Goal: Information Seeking & Learning: Understand process/instructions

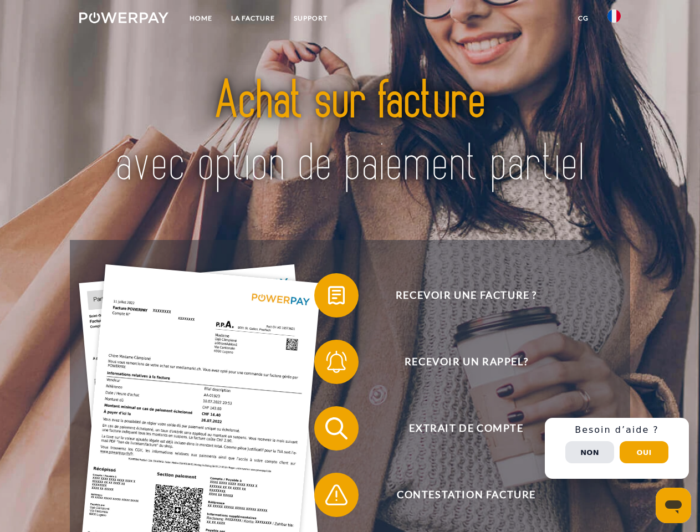
click at [124, 19] on img at bounding box center [123, 17] width 89 height 11
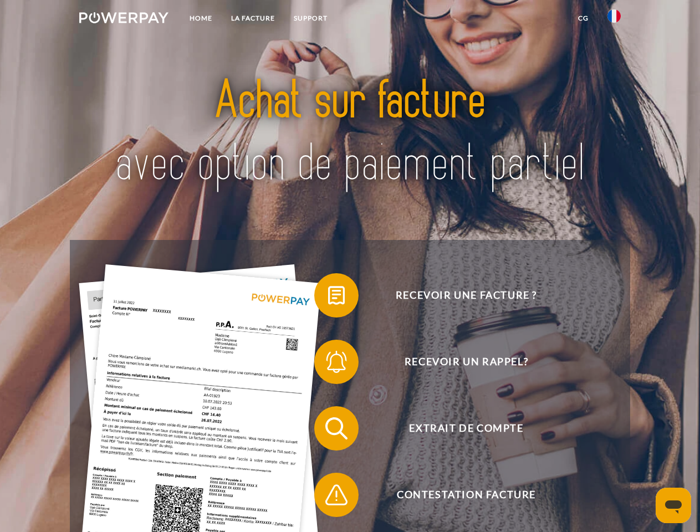
click at [614, 19] on img at bounding box center [613, 15] width 13 height 13
click at [583, 18] on link "CG" at bounding box center [582, 18] width 29 height 20
click at [328, 298] on span at bounding box center [319, 295] width 55 height 55
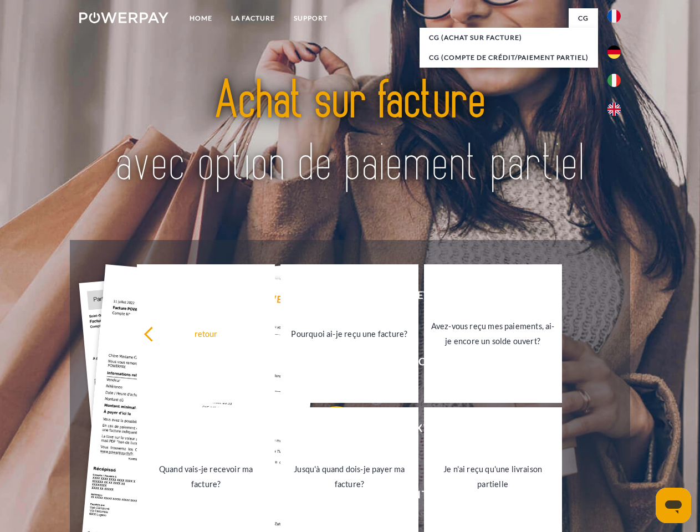
click at [328, 364] on link "Pourquoi ai-je reçu une facture?" at bounding box center [349, 333] width 138 height 139
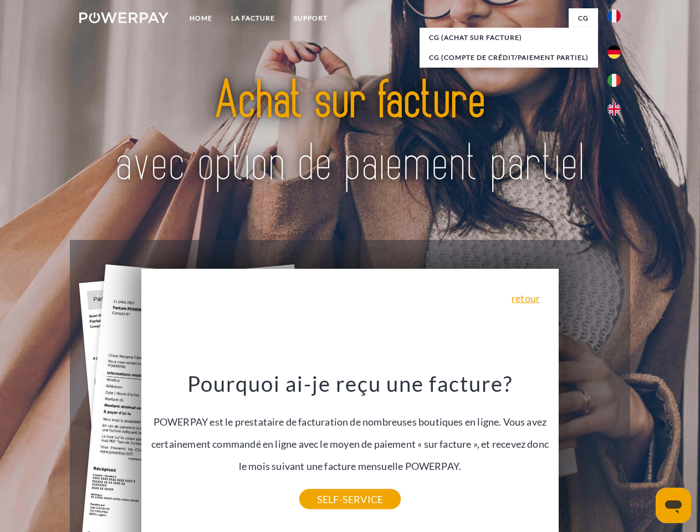
click at [328, 430] on div "Pourquoi ai-je reçu une facture? POWERPAY est le prestataire de facturation de …" at bounding box center [350, 434] width 404 height 129
click at [328, 497] on link "SELF-SERVICE" at bounding box center [349, 499] width 101 height 20
click at [617, 448] on div "Recevoir une facture ? Recevoir un rappel? Extrait de compte retour" at bounding box center [350, 461] width 560 height 443
click at [589, 450] on span "Extrait de compte" at bounding box center [465, 428] width 271 height 44
click at [644, 452] on header "Home LA FACTURE Support" at bounding box center [350, 382] width 700 height 765
